Goal: Task Accomplishment & Management: Manage account settings

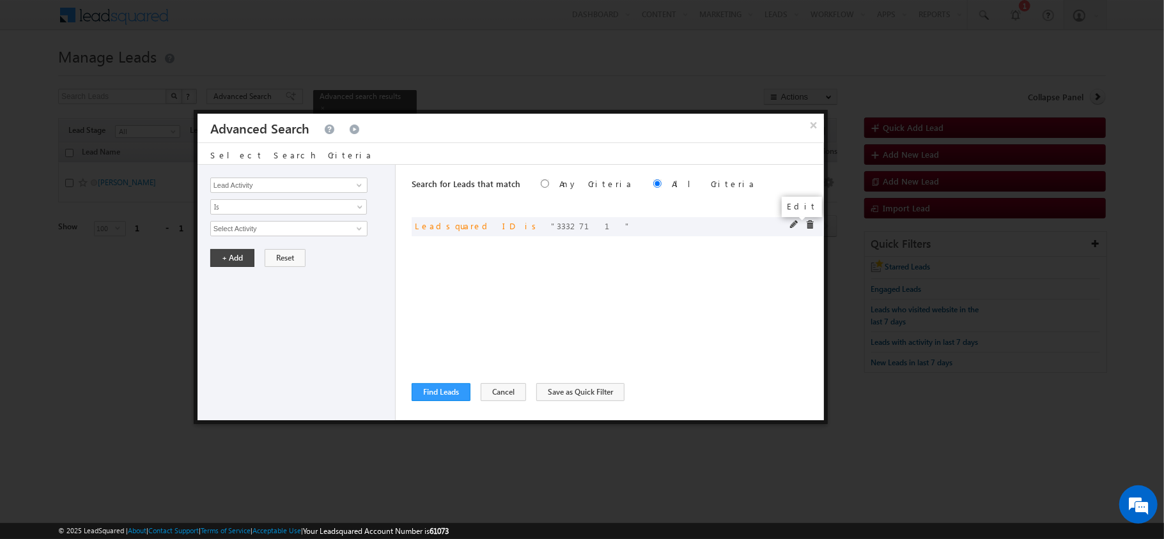
click at [794, 224] on span at bounding box center [794, 224] width 9 height 9
click at [307, 231] on input "3332711" at bounding box center [288, 228] width 157 height 15
paste input "Sole proprietor"
type input "Sole proprietor"
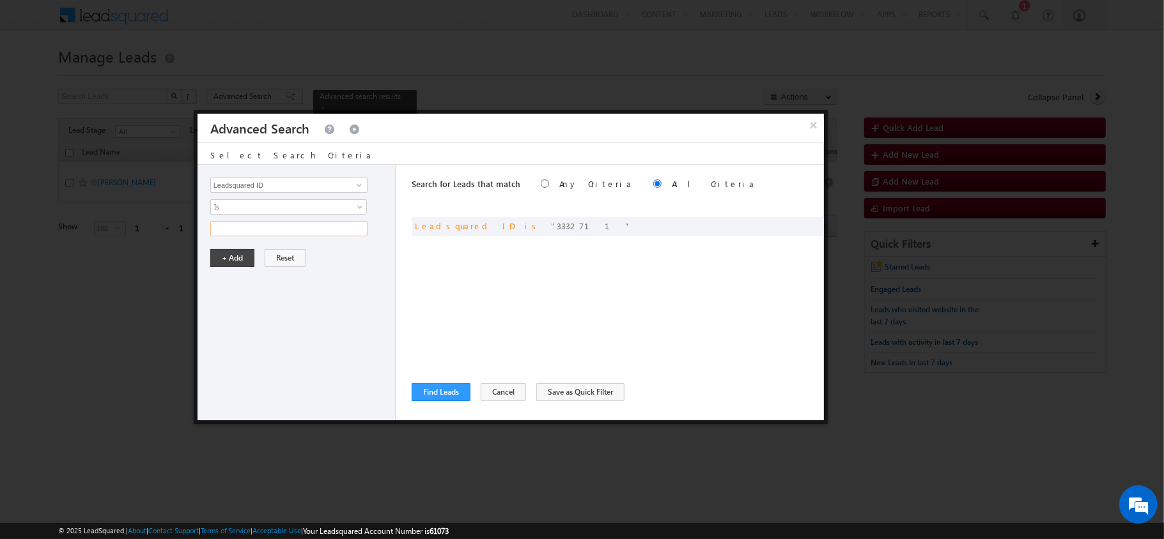
paste input "3807219"
type input "3807219"
click at [227, 257] on button "+ Add" at bounding box center [232, 258] width 44 height 18
click at [427, 401] on button "Find Leads" at bounding box center [441, 392] width 59 height 18
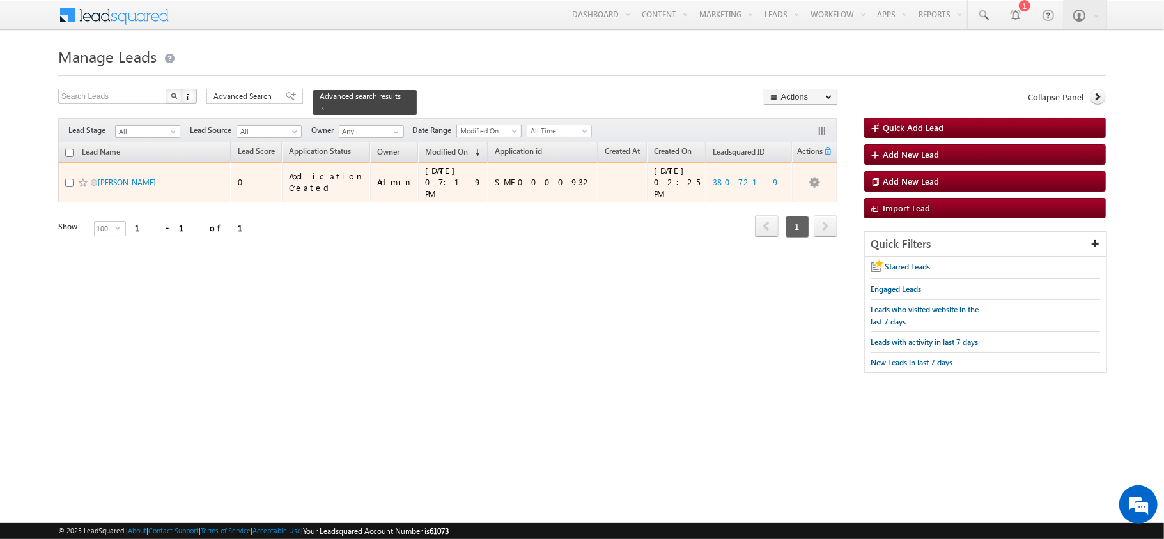
drag, startPoint x: 711, startPoint y: 180, endPoint x: 636, endPoint y: 174, distance: 75.0
click at [636, 174] on tr "[PERSON_NAME] 0 Application Created Admin [DATE] 07:19 PM SME0000932 [DATE] 02:…" at bounding box center [447, 182] width 779 height 40
click at [712, 176] on link "3807219" at bounding box center [745, 181] width 67 height 11
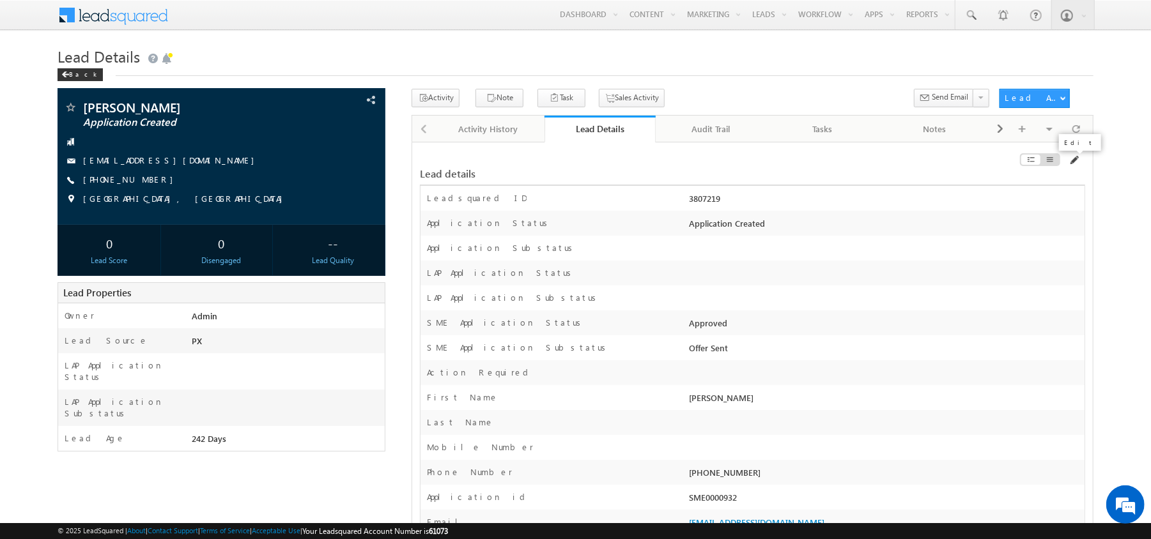
click at [1076, 164] on span at bounding box center [1073, 160] width 10 height 10
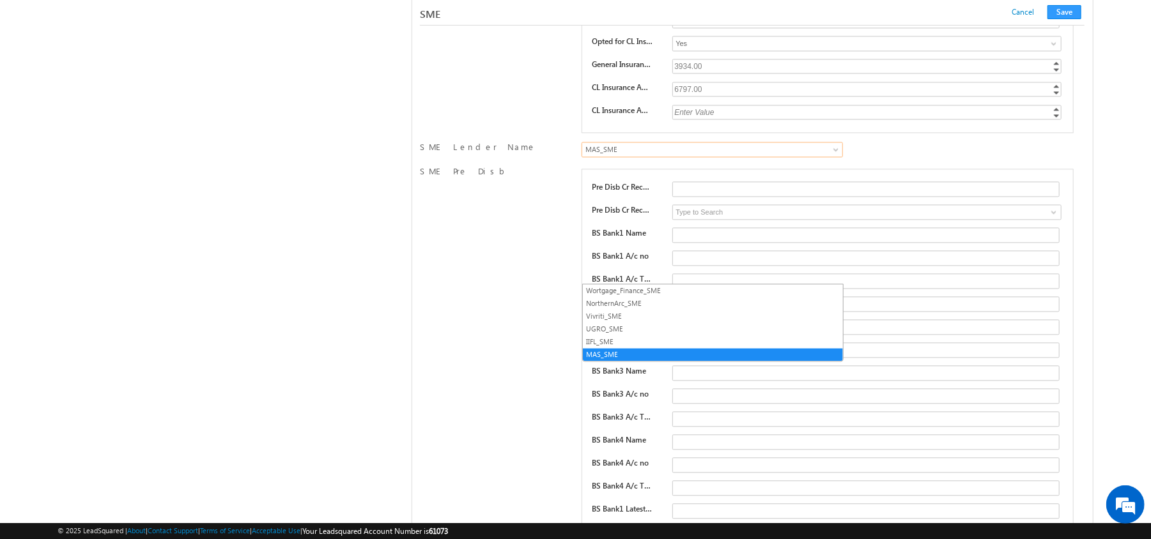
scroll to position [0, 0]
click at [616, 307] on link "NorthernArc_SME" at bounding box center [713, 304] width 260 height 12
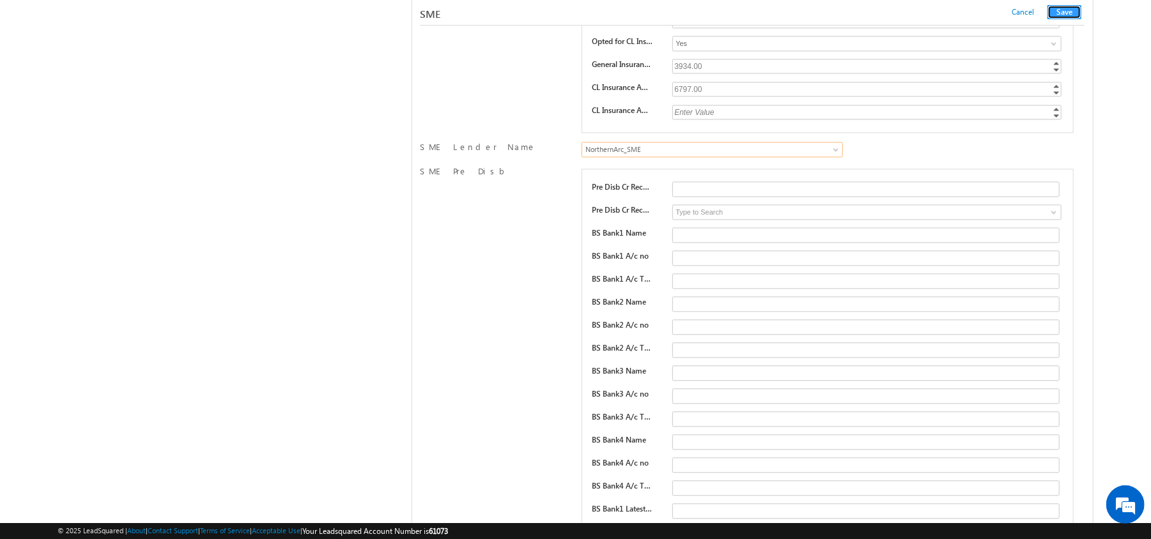
drag, startPoint x: 1056, startPoint y: 15, endPoint x: 1043, endPoint y: 13, distance: 12.3
click at [1056, 15] on button "Save" at bounding box center [1064, 12] width 34 height 14
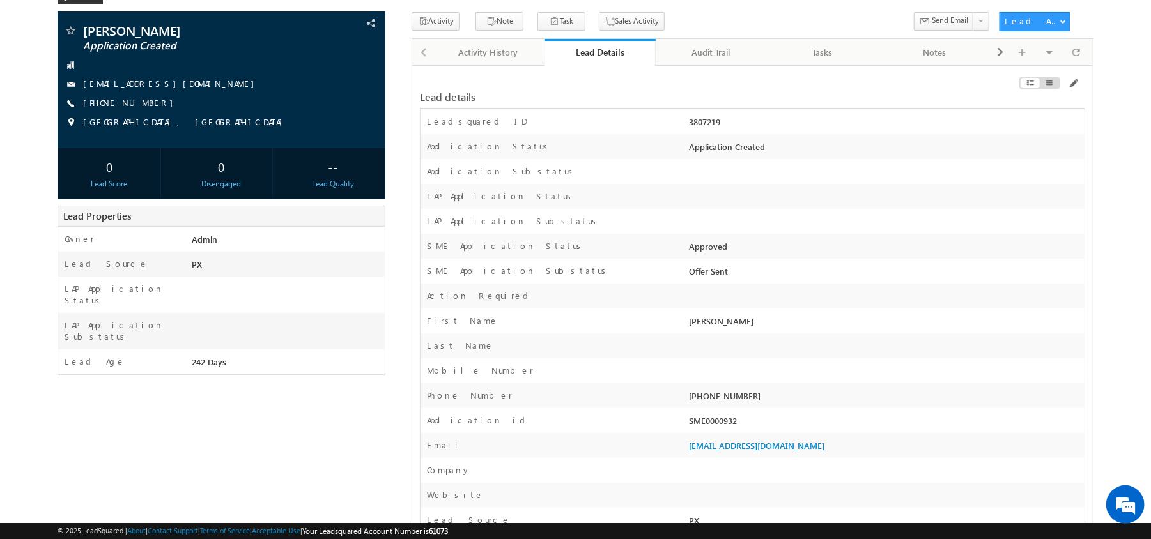
scroll to position [79, 0]
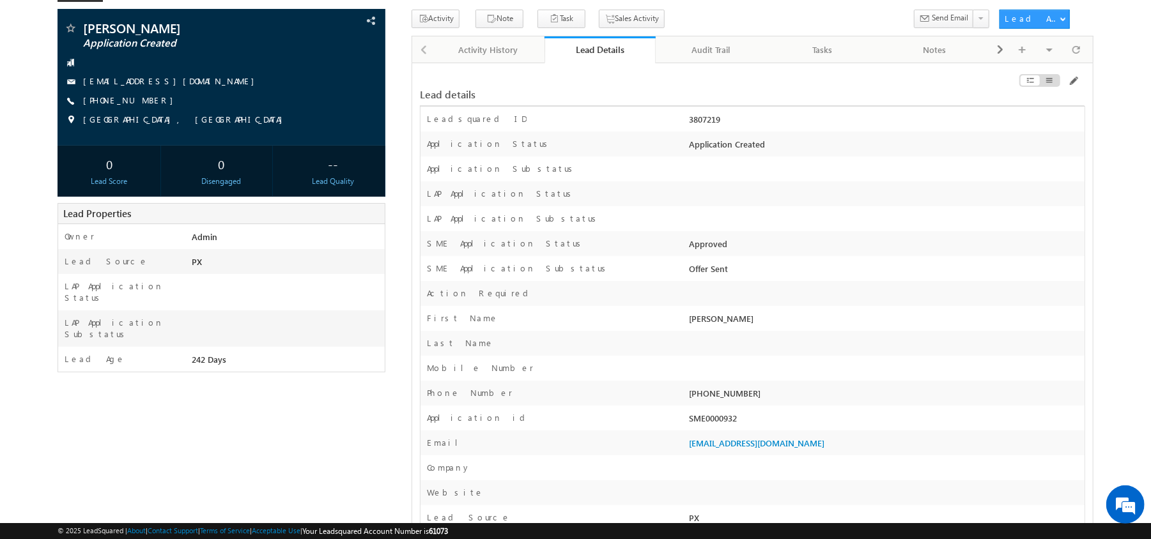
drag, startPoint x: 760, startPoint y: 424, endPoint x: 689, endPoint y: 425, distance: 71.6
click at [689, 425] on div "SME0000932" at bounding box center [885, 421] width 398 height 18
copy div "SME0000932"
click at [351, 26] on span at bounding box center [348, 21] width 14 height 14
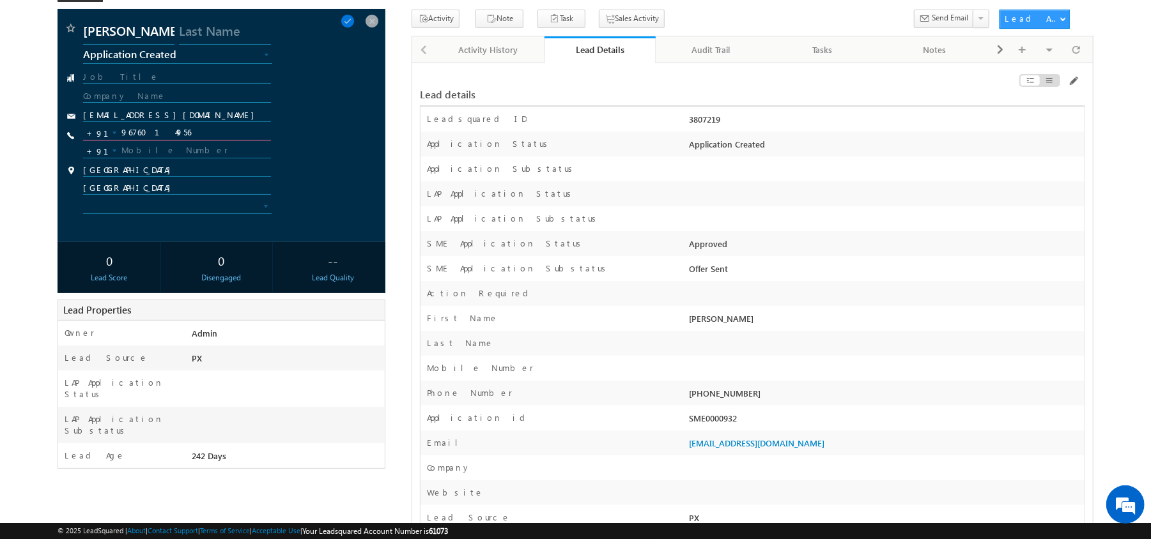
click at [189, 132] on input "9676014956" at bounding box center [177, 132] width 188 height 15
type input "9676047466"
click at [123, 115] on input "karthikarivuuu@gmail.com" at bounding box center [177, 116] width 188 height 12
type input "karthikauuu@gmail.com"
click at [353, 21] on span at bounding box center [348, 21] width 14 height 14
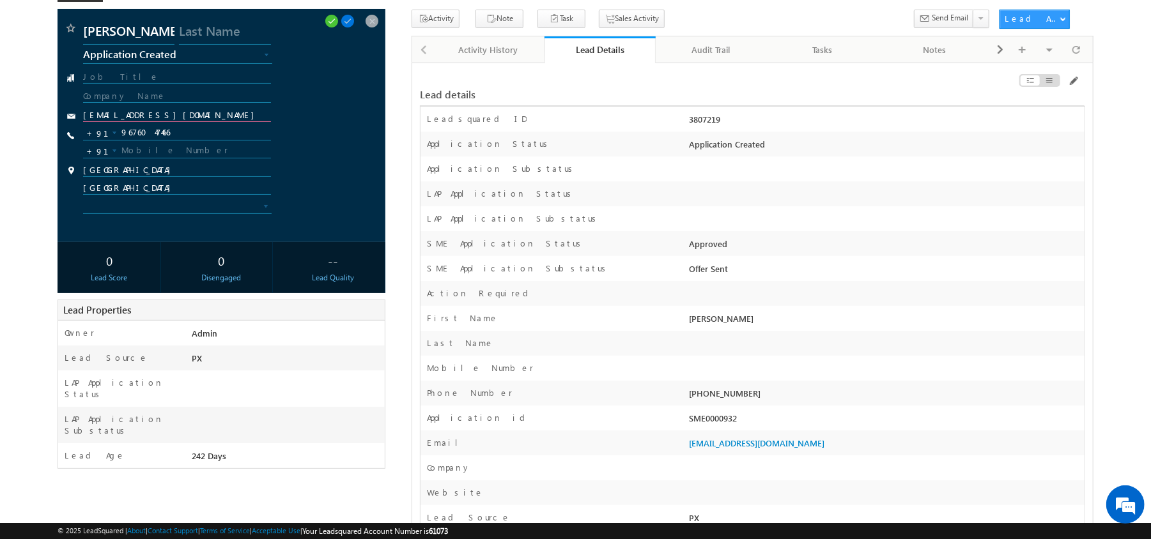
drag, startPoint x: 210, startPoint y: 111, endPoint x: 81, endPoint y: 119, distance: 129.9
click at [81, 119] on div "karthikauuu@gmail.com" at bounding box center [221, 116] width 315 height 13
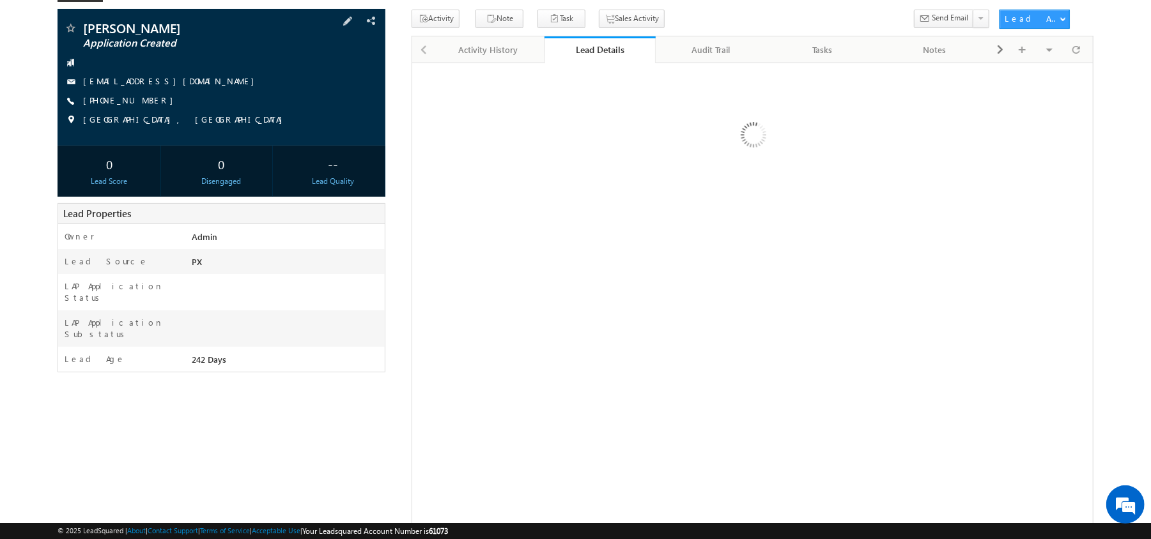
drag, startPoint x: 192, startPoint y: 135, endPoint x: 165, endPoint y: 95, distance: 48.9
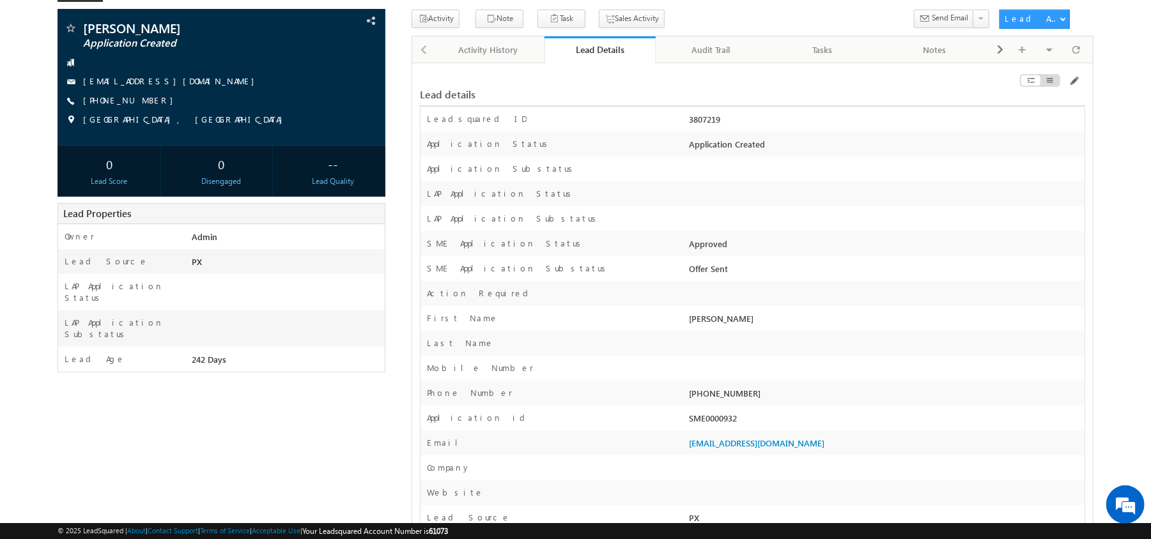
click at [729, 404] on div "+91-9676047466" at bounding box center [885, 396] width 398 height 18
click at [727, 399] on div "+91-9676047466" at bounding box center [885, 396] width 398 height 18
copy div "9676047466"
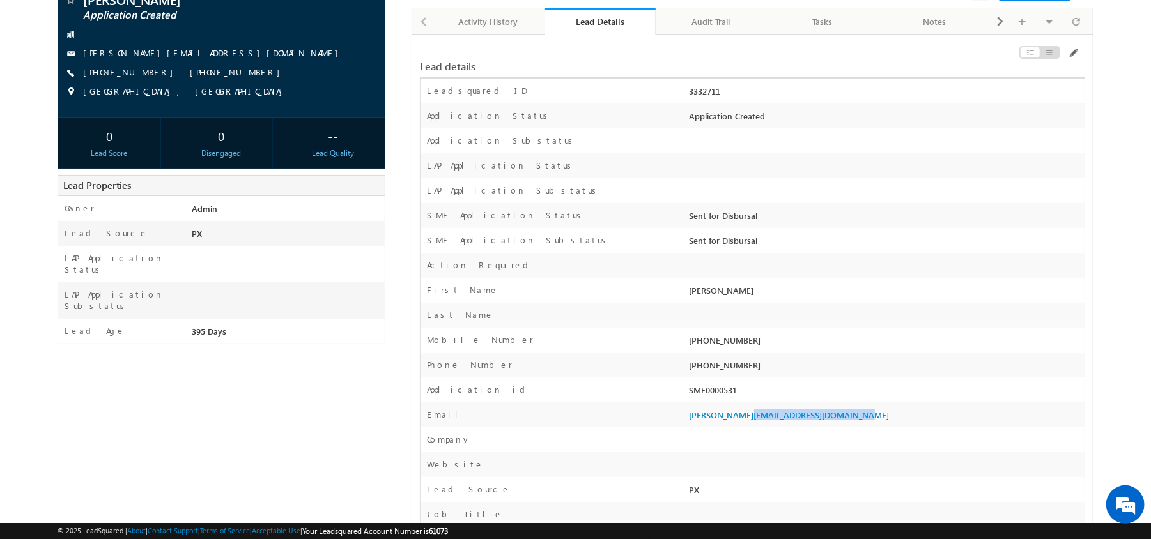
scroll to position [105, 0]
